Goal: Task Accomplishment & Management: Manage account settings

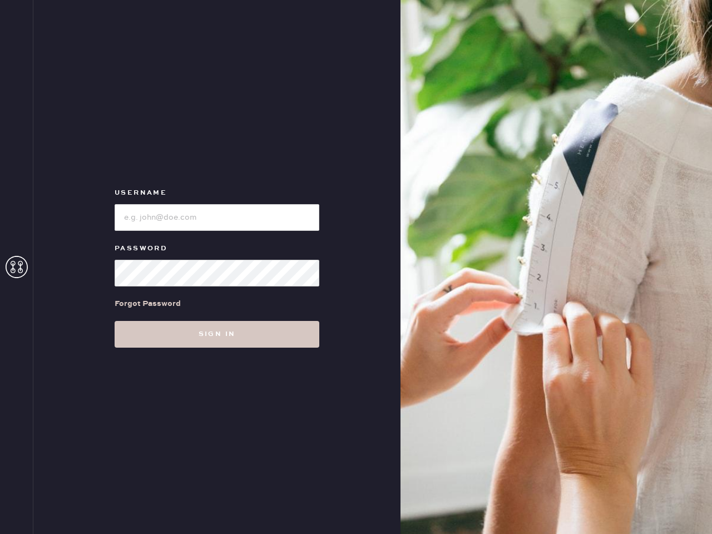
click at [356, 267] on div "Username Password Forgot Password Sign in" at bounding box center [216, 267] width 367 height 534
click at [17, 267] on icon at bounding box center [17, 267] width 22 height 22
